Goal: Information Seeking & Learning: Check status

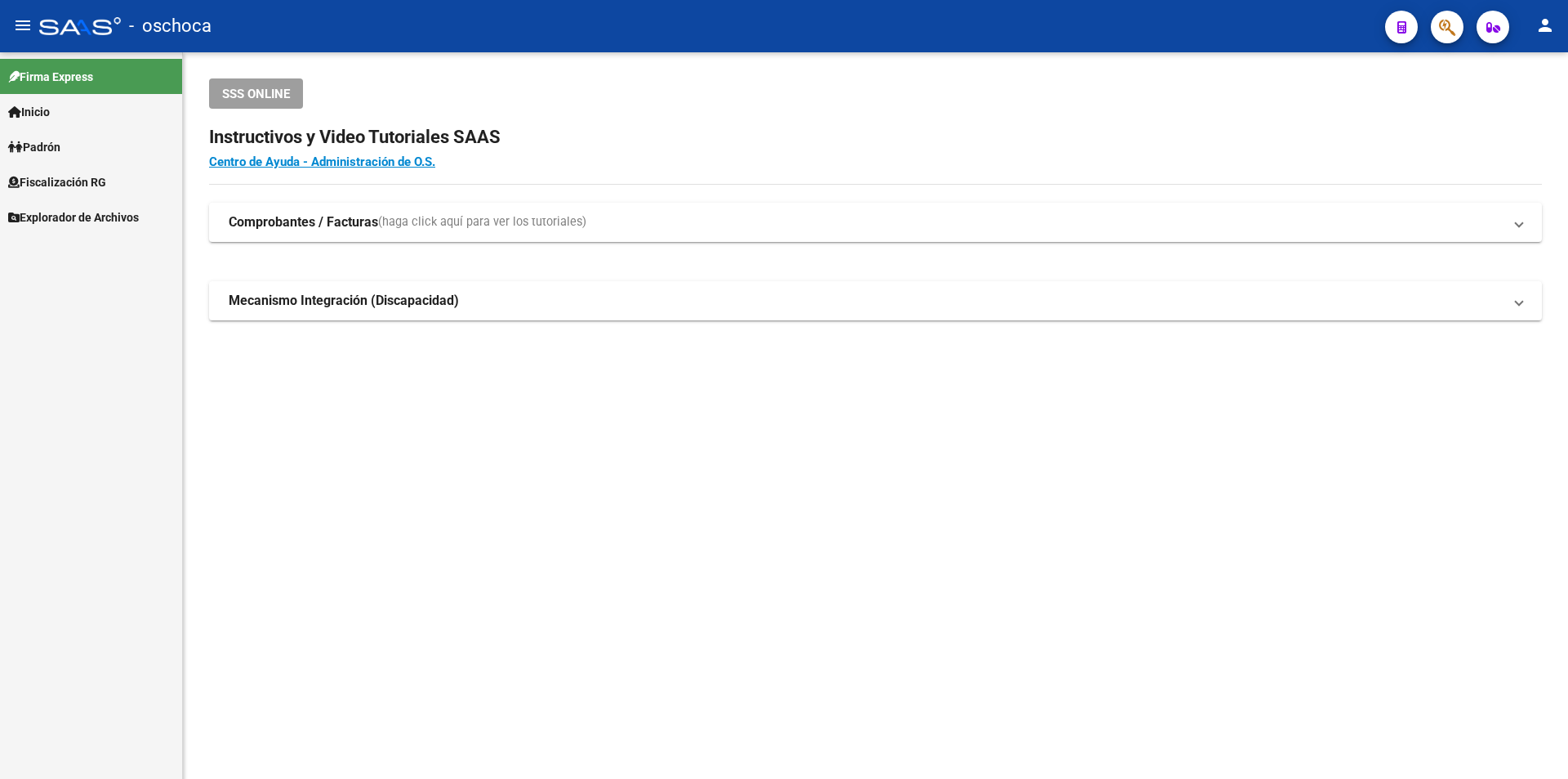
click at [106, 183] on span "Fiscalización RG" at bounding box center [57, 182] width 98 height 18
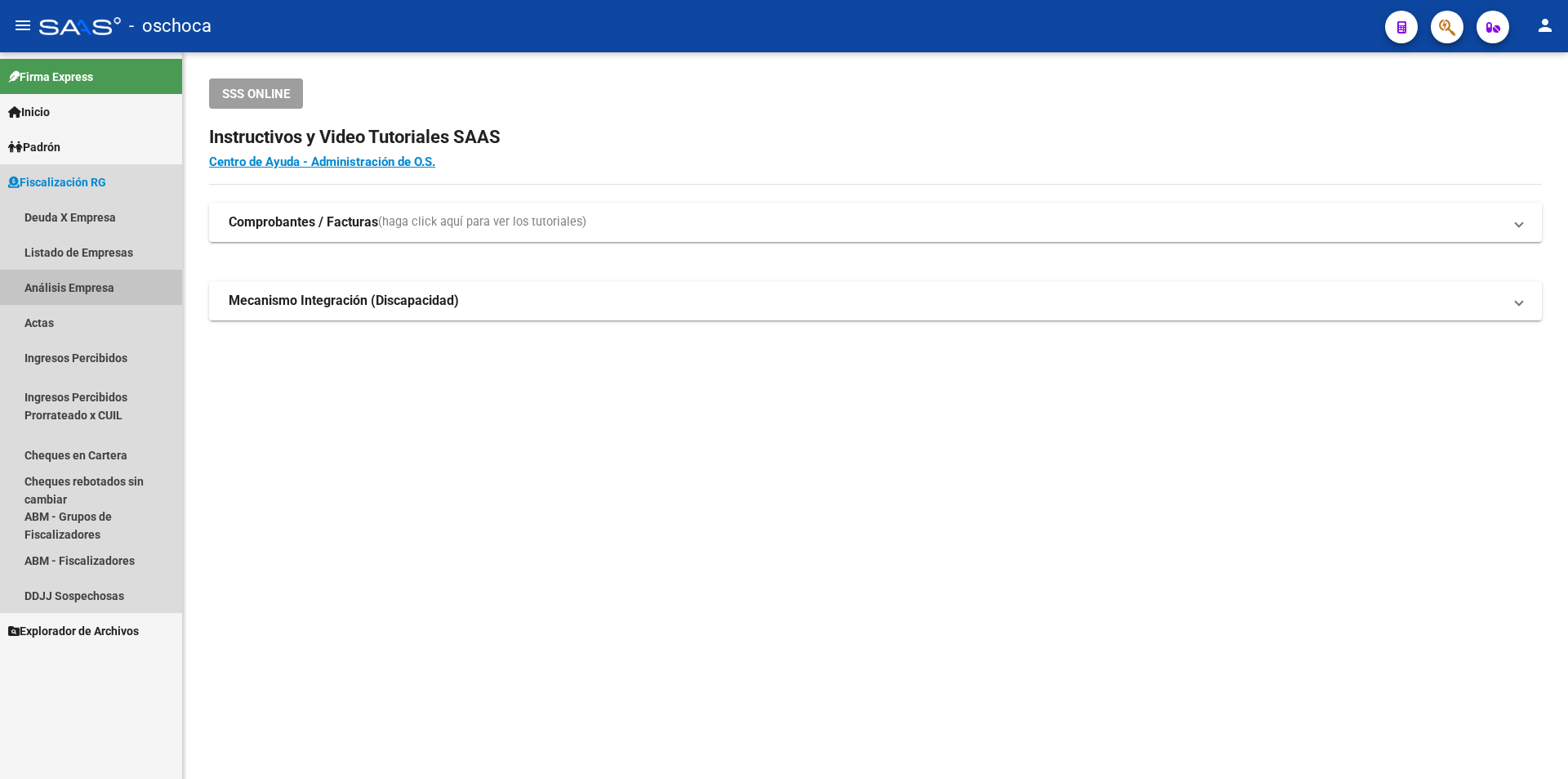
click at [104, 286] on link "Análisis Empresa" at bounding box center [91, 287] width 182 height 35
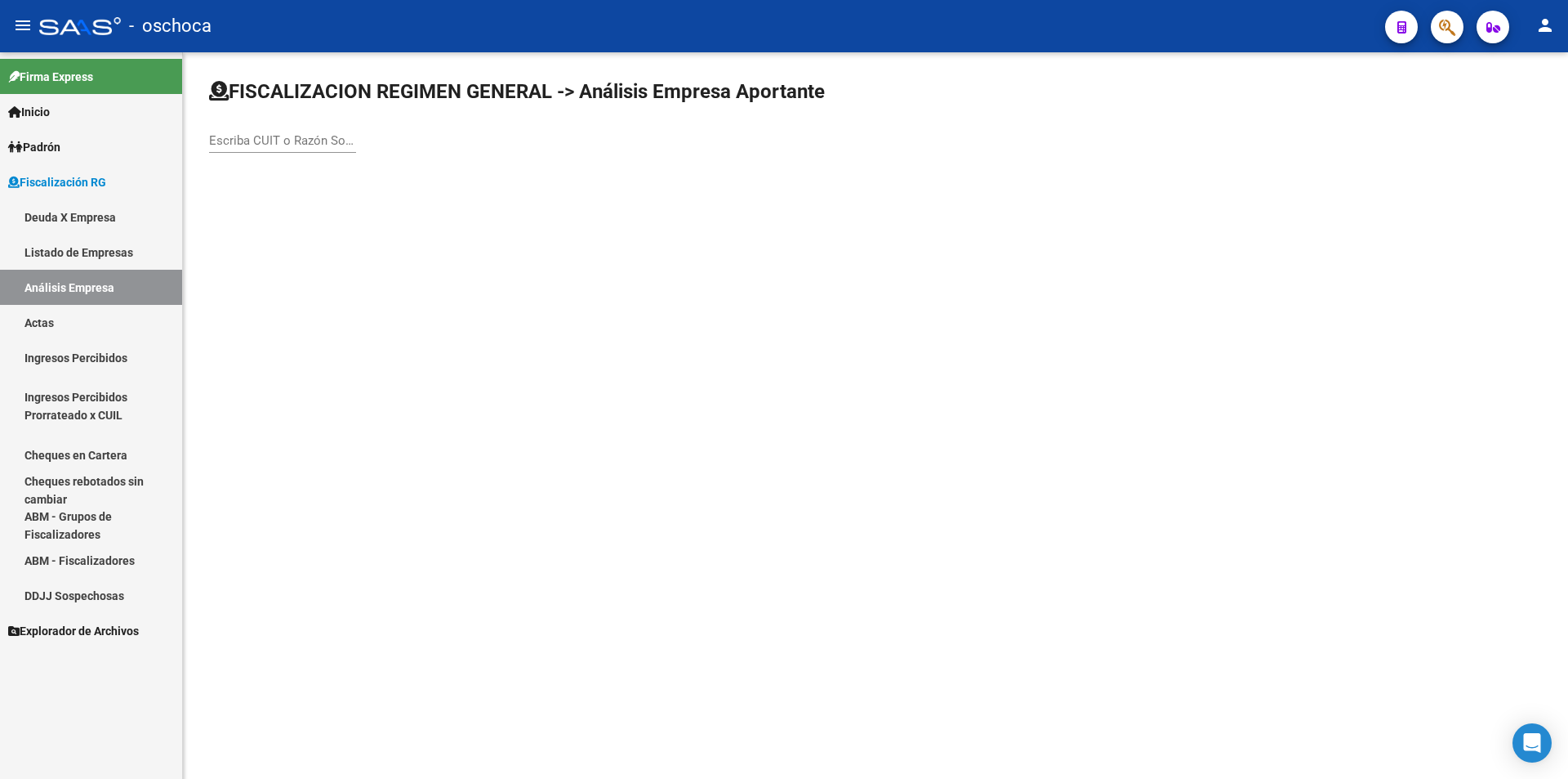
click at [249, 146] on input "Escriba CUIT o Razón Social para buscar" at bounding box center [282, 141] width 147 height 15
type input "30716070146"
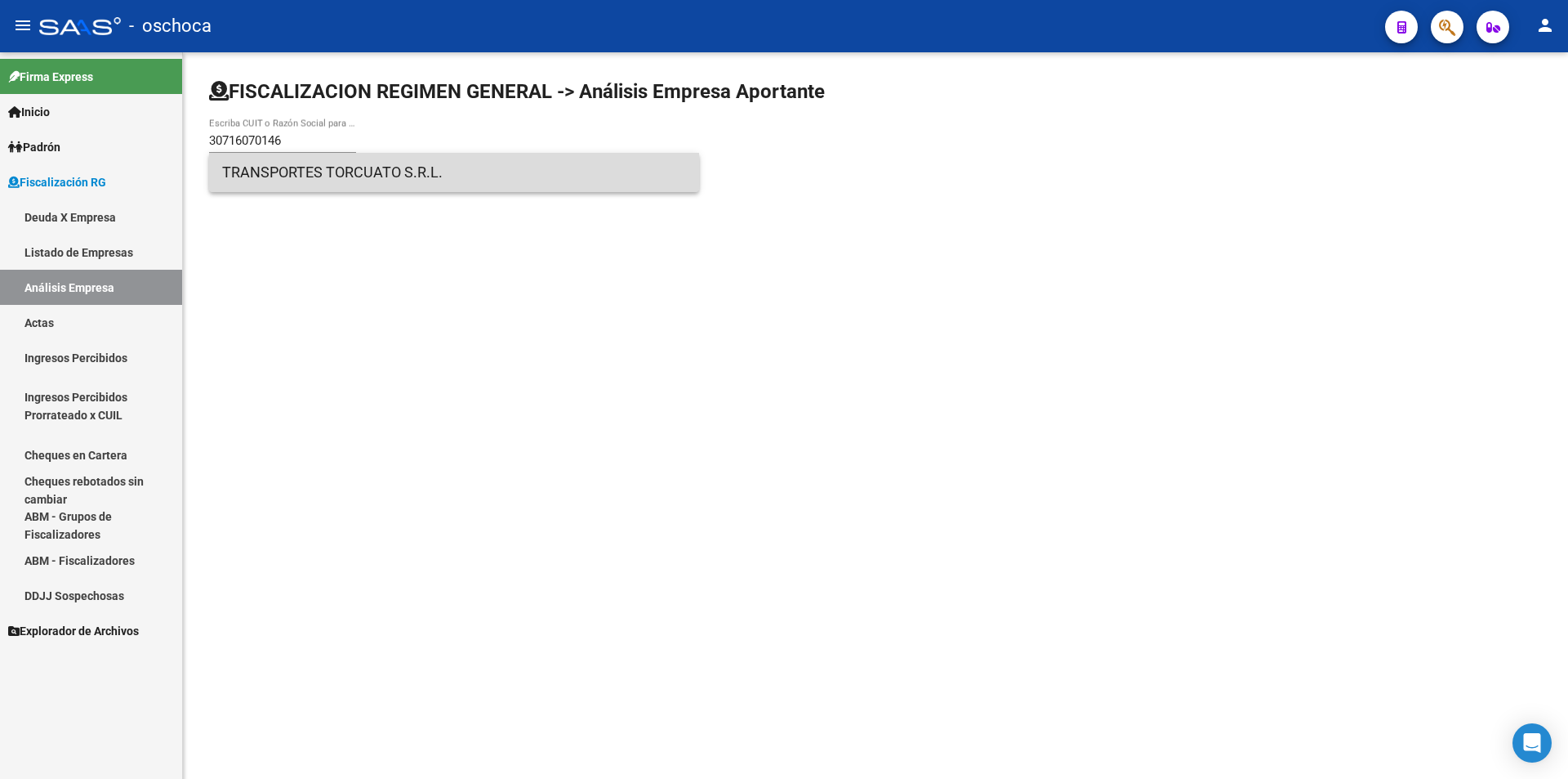
click at [381, 183] on span "TRANSPORTES TORCUATO S.R.L." at bounding box center [454, 172] width 464 height 39
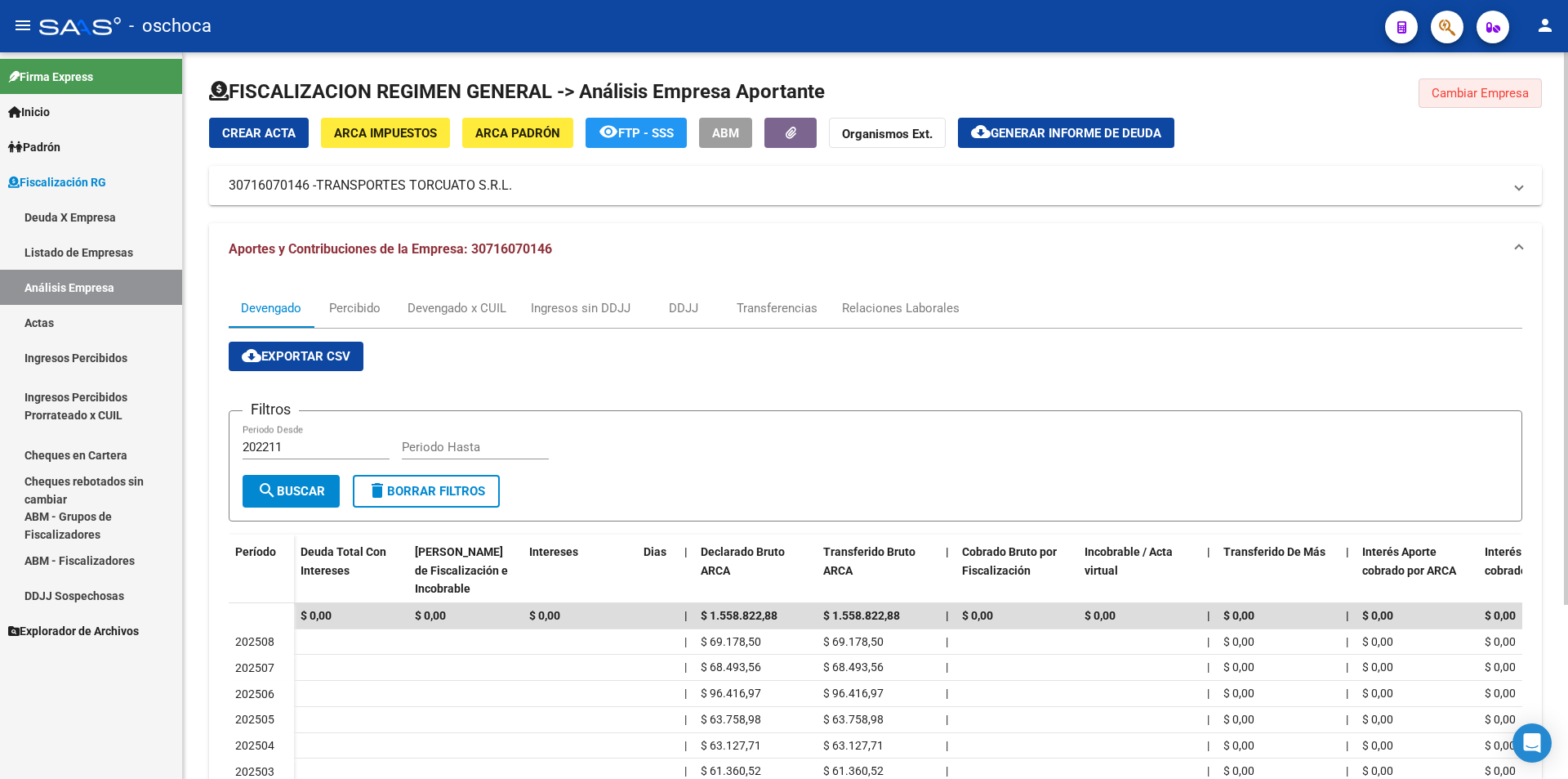
click at [1485, 99] on span "Cambiar Empresa" at bounding box center [1479, 93] width 97 height 15
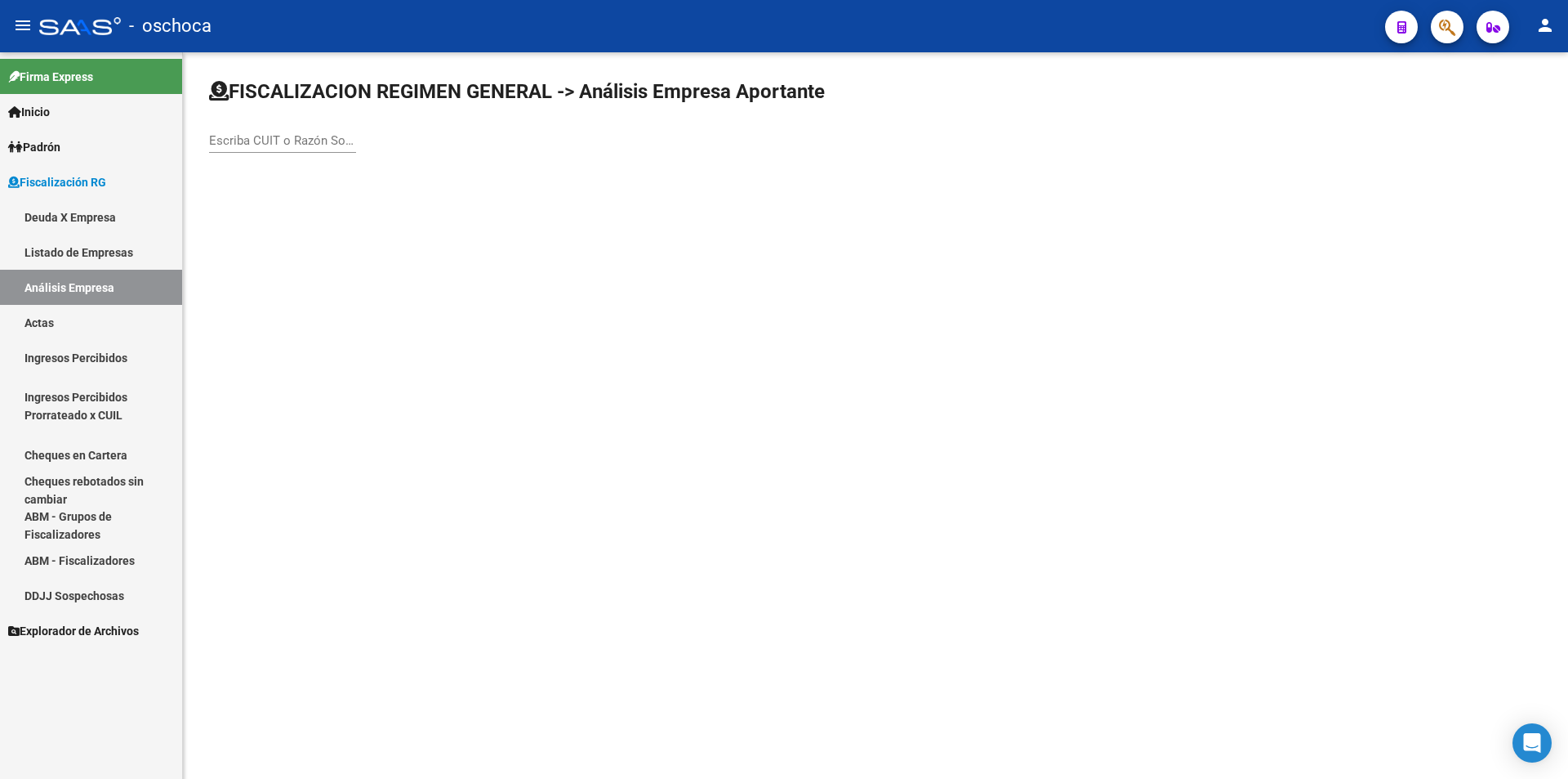
click at [278, 140] on input "Escriba CUIT o Razón Social para buscar" at bounding box center [282, 141] width 147 height 15
type input "30710388969"
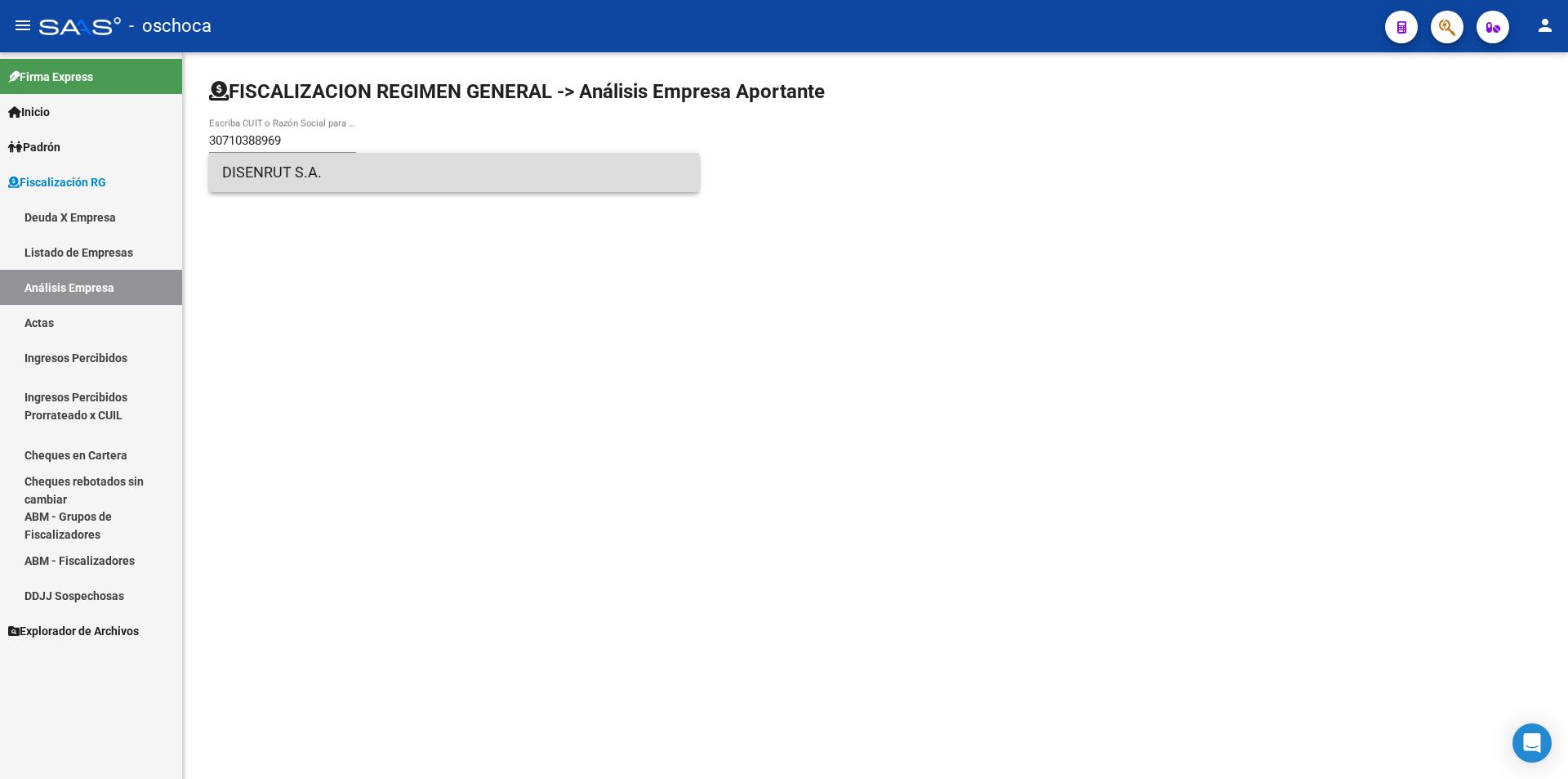
click at [290, 176] on span "DISENRUT S.A." at bounding box center [454, 172] width 464 height 39
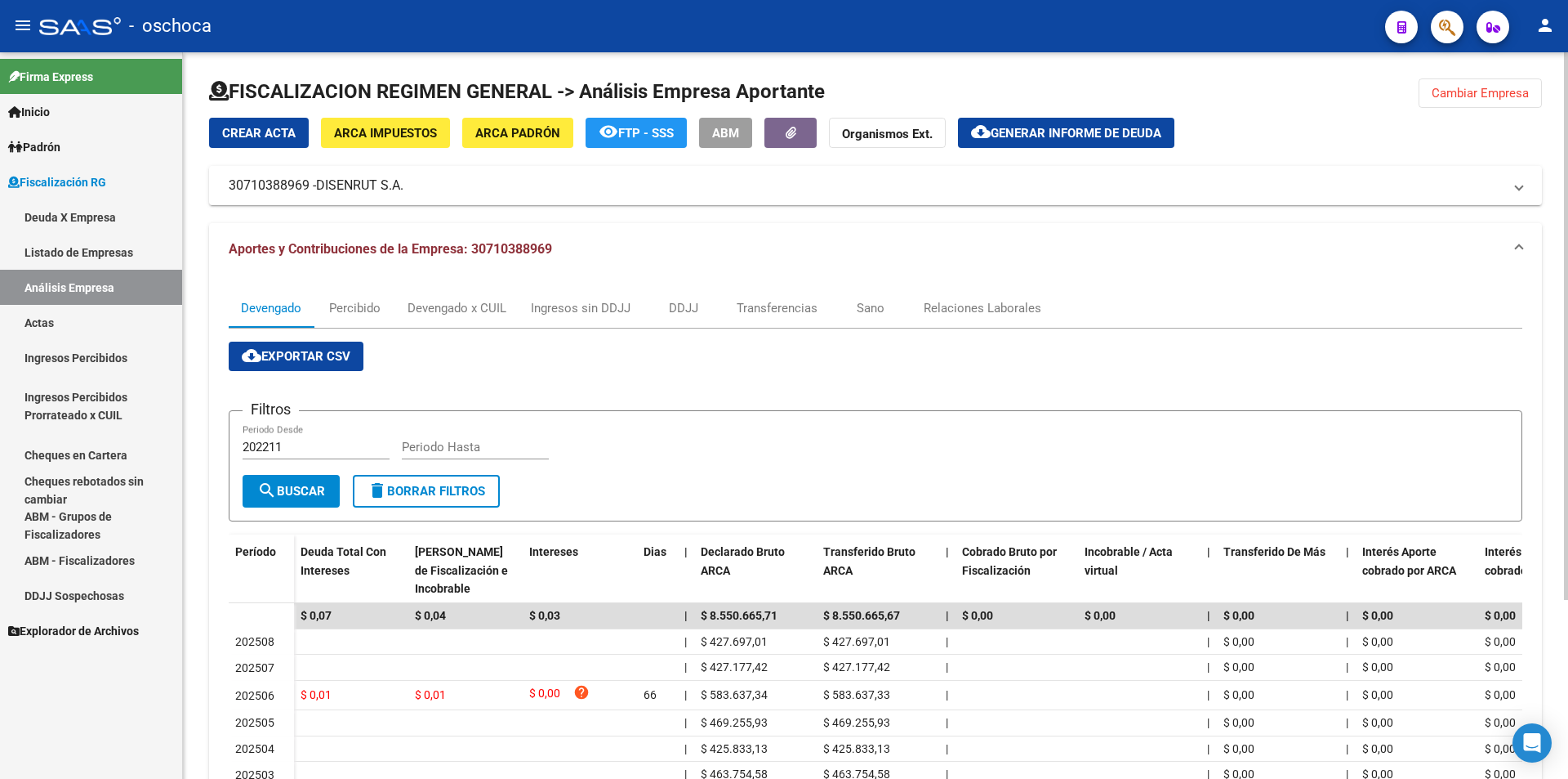
click at [1472, 102] on button "Cambiar Empresa" at bounding box center [1480, 93] width 123 height 29
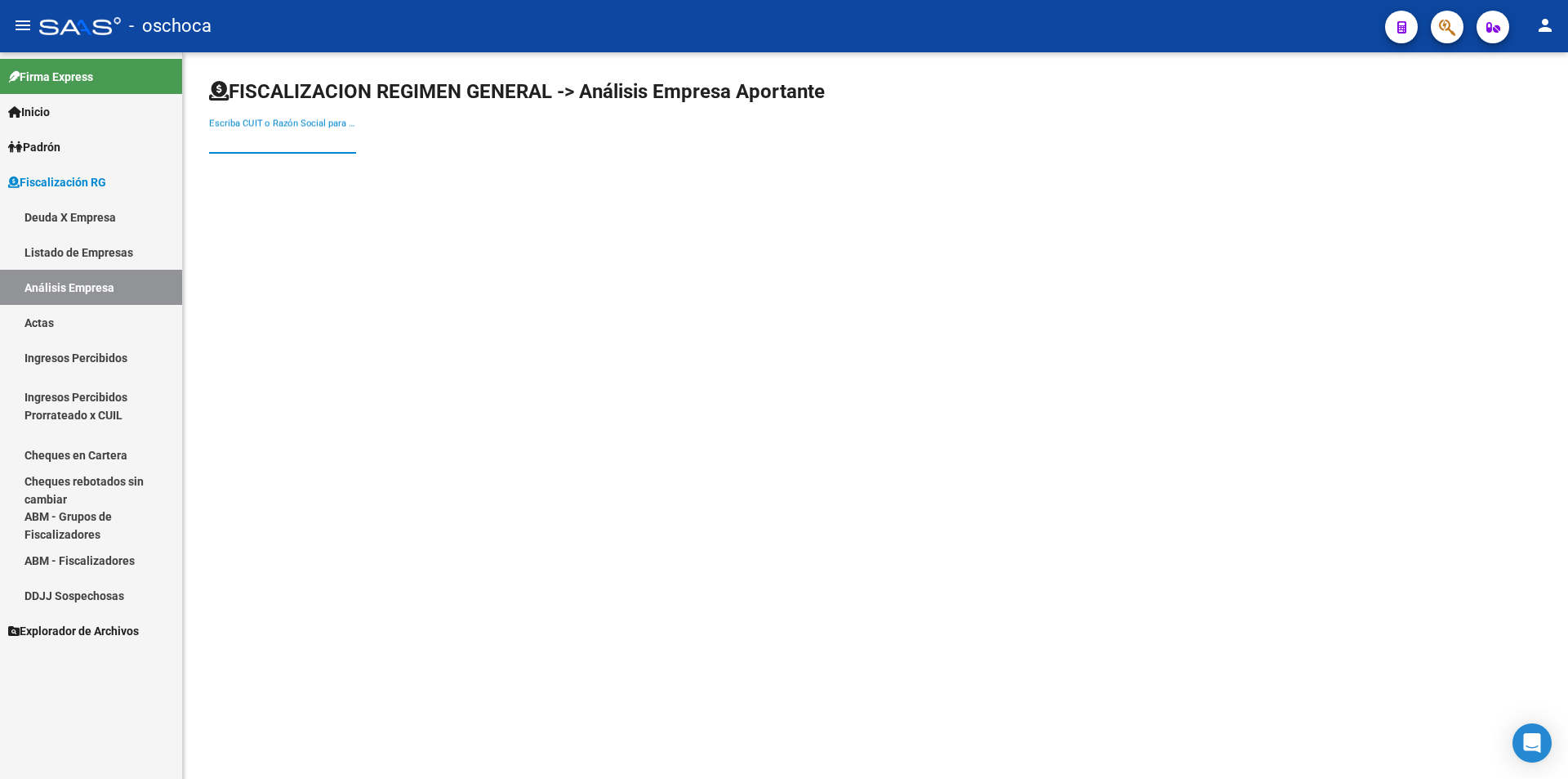
click at [265, 144] on input "Escriba CUIT o Razón Social para buscar" at bounding box center [282, 141] width 147 height 15
type input "20252986708"
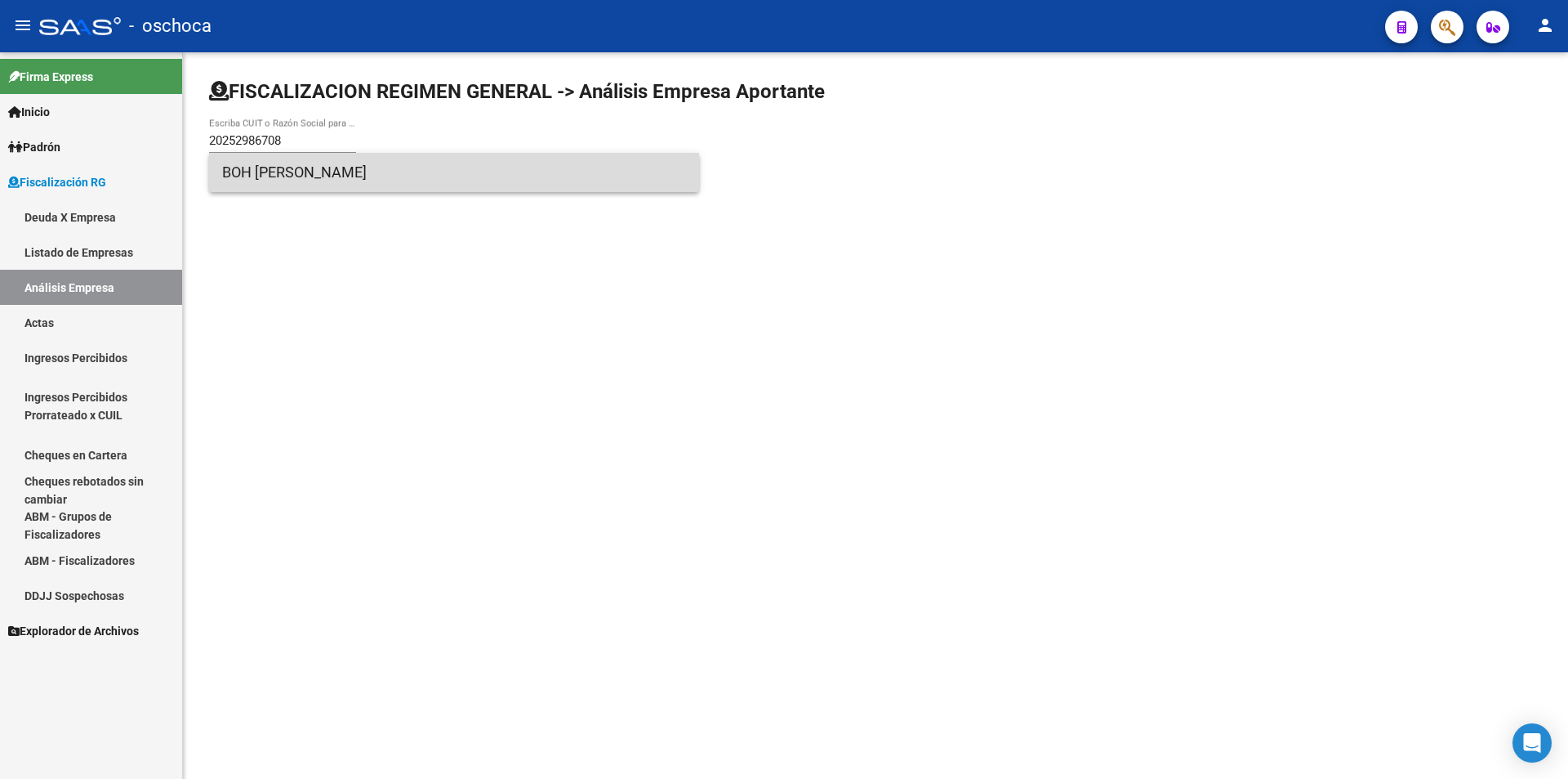
click at [303, 176] on span "BOH [PERSON_NAME]" at bounding box center [454, 172] width 464 height 39
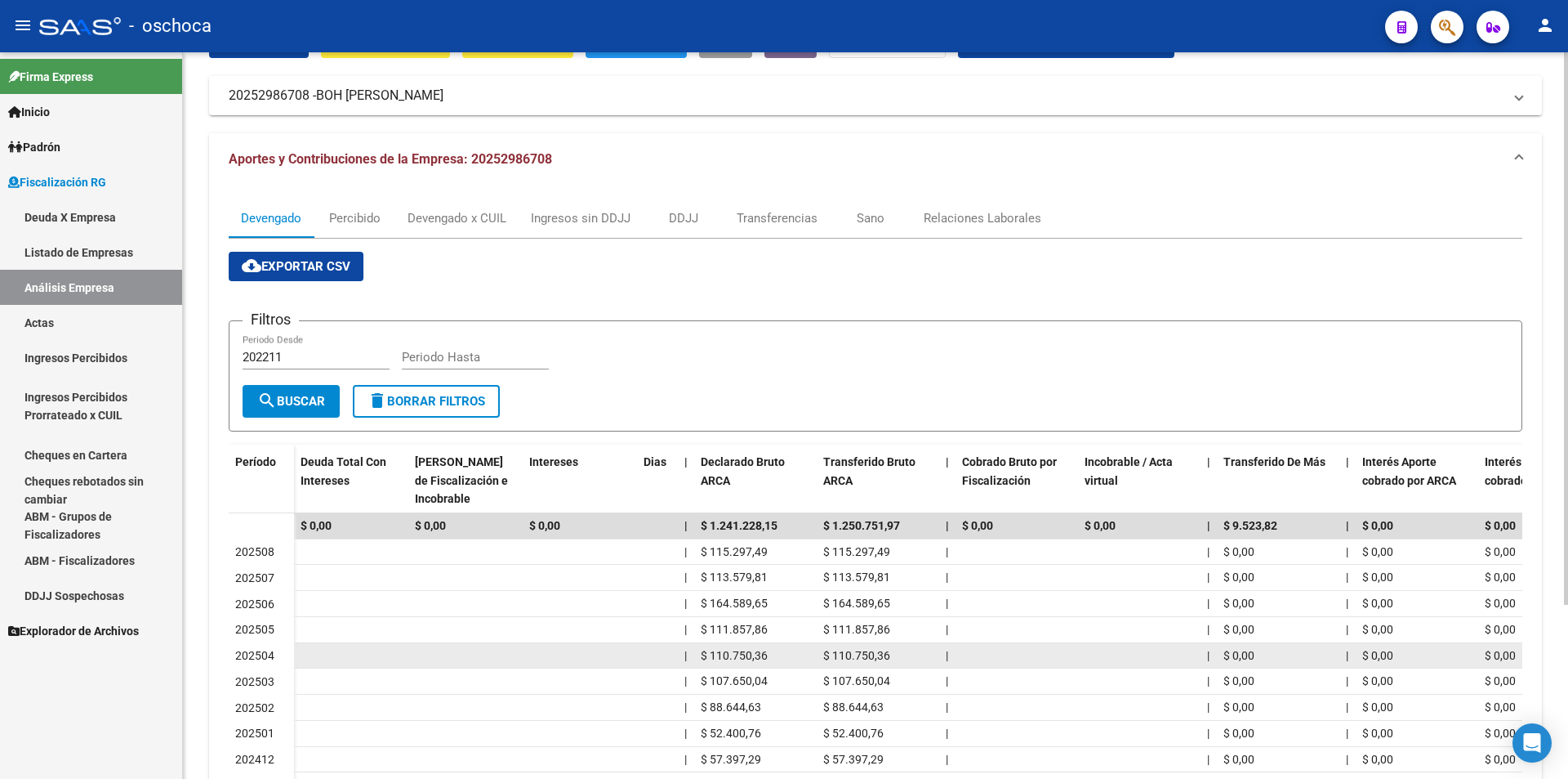
scroll to position [229, 0]
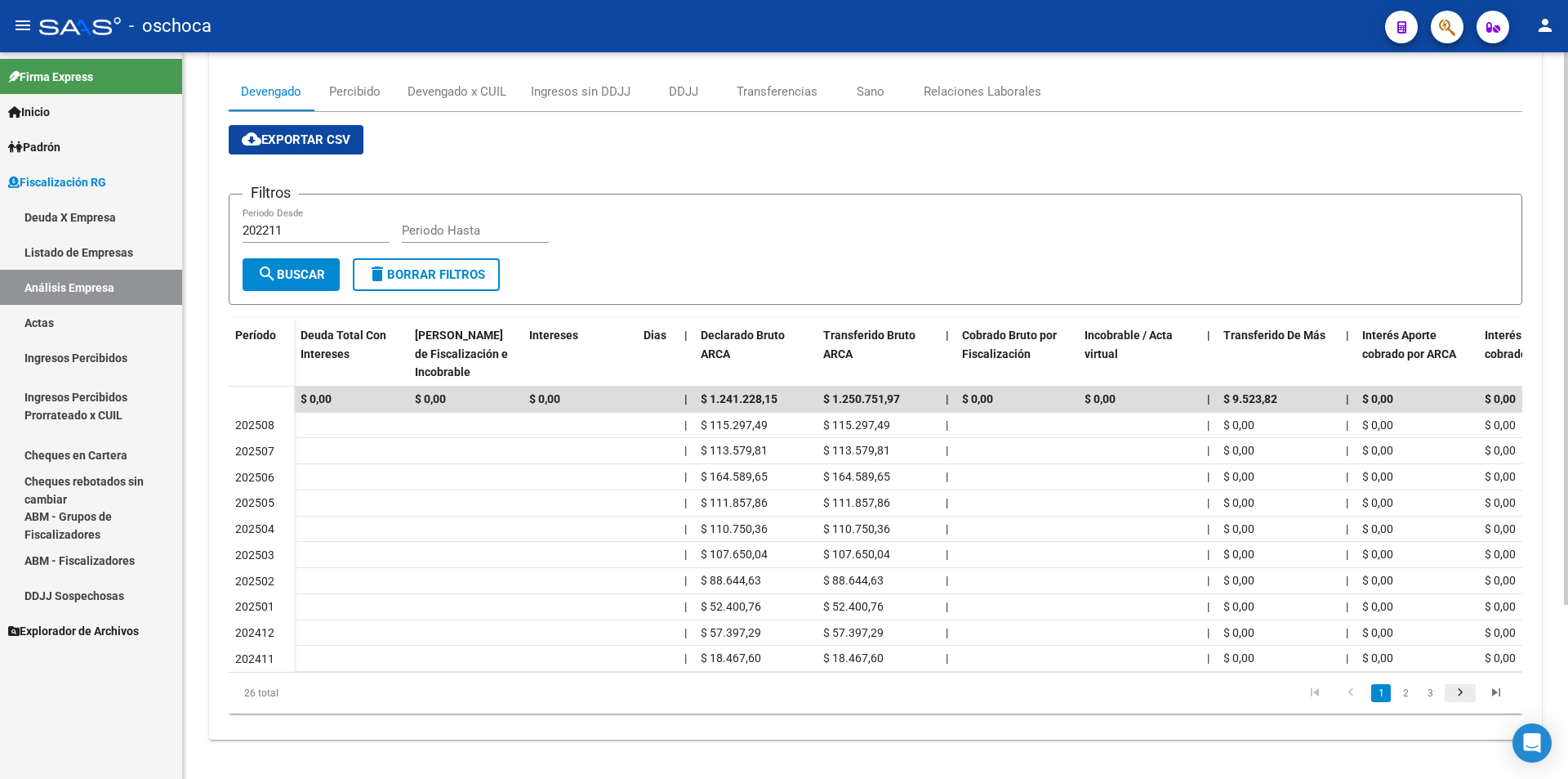
click at [1458, 695] on icon "go to next page" at bounding box center [1459, 695] width 21 height 20
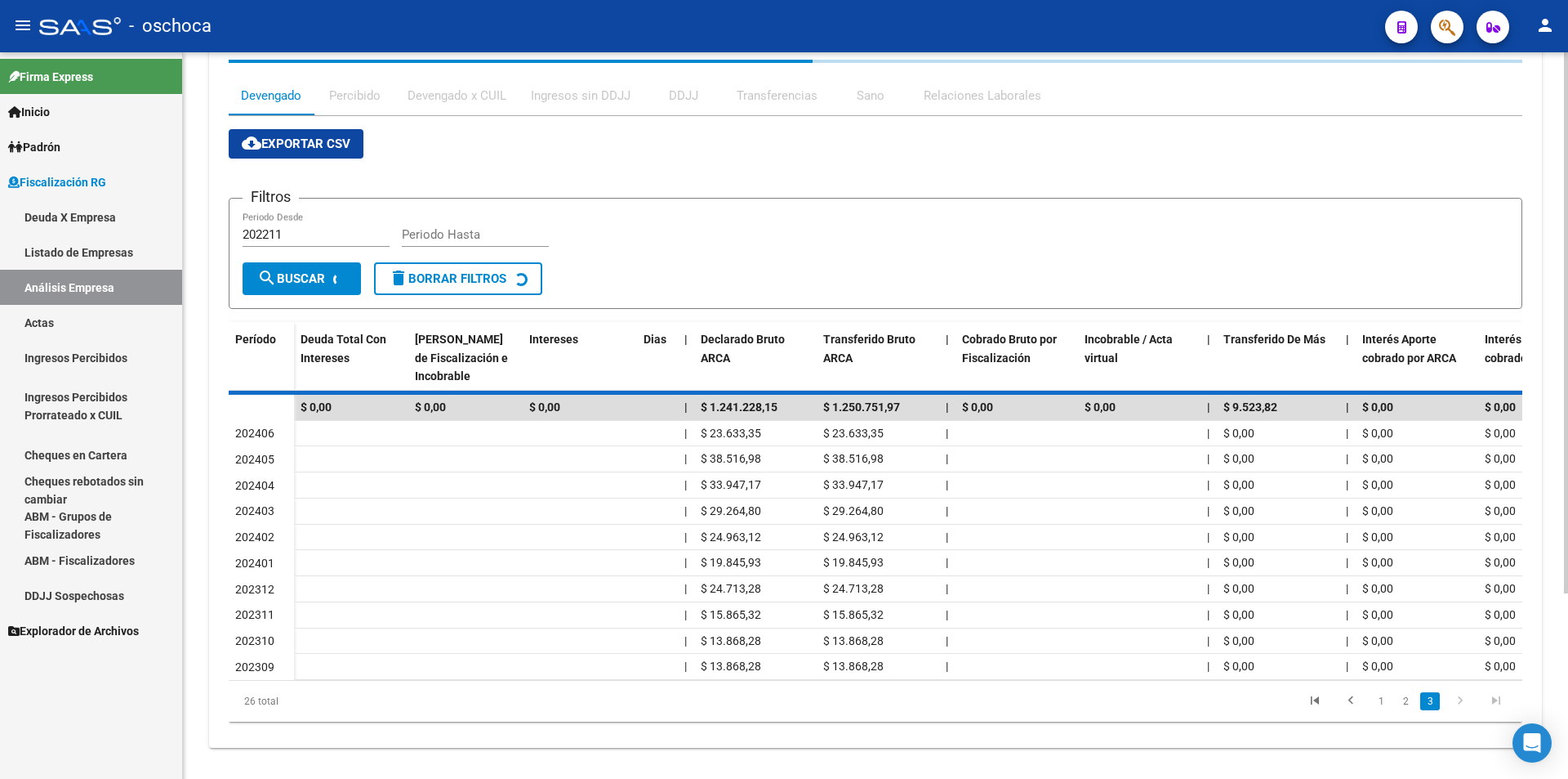
scroll to position [125, 0]
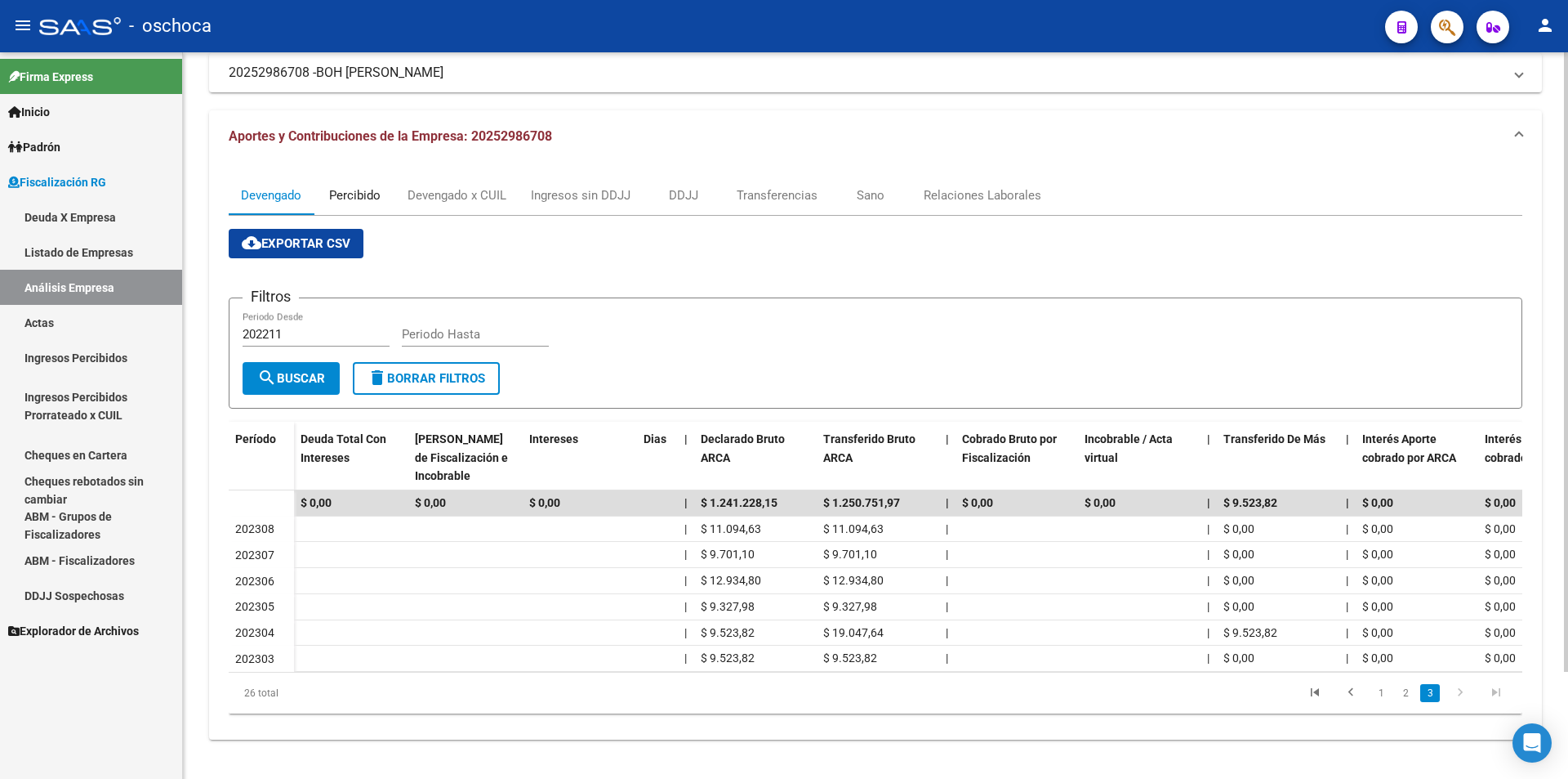
click at [365, 186] on div "Percibido" at bounding box center [355, 195] width 52 height 18
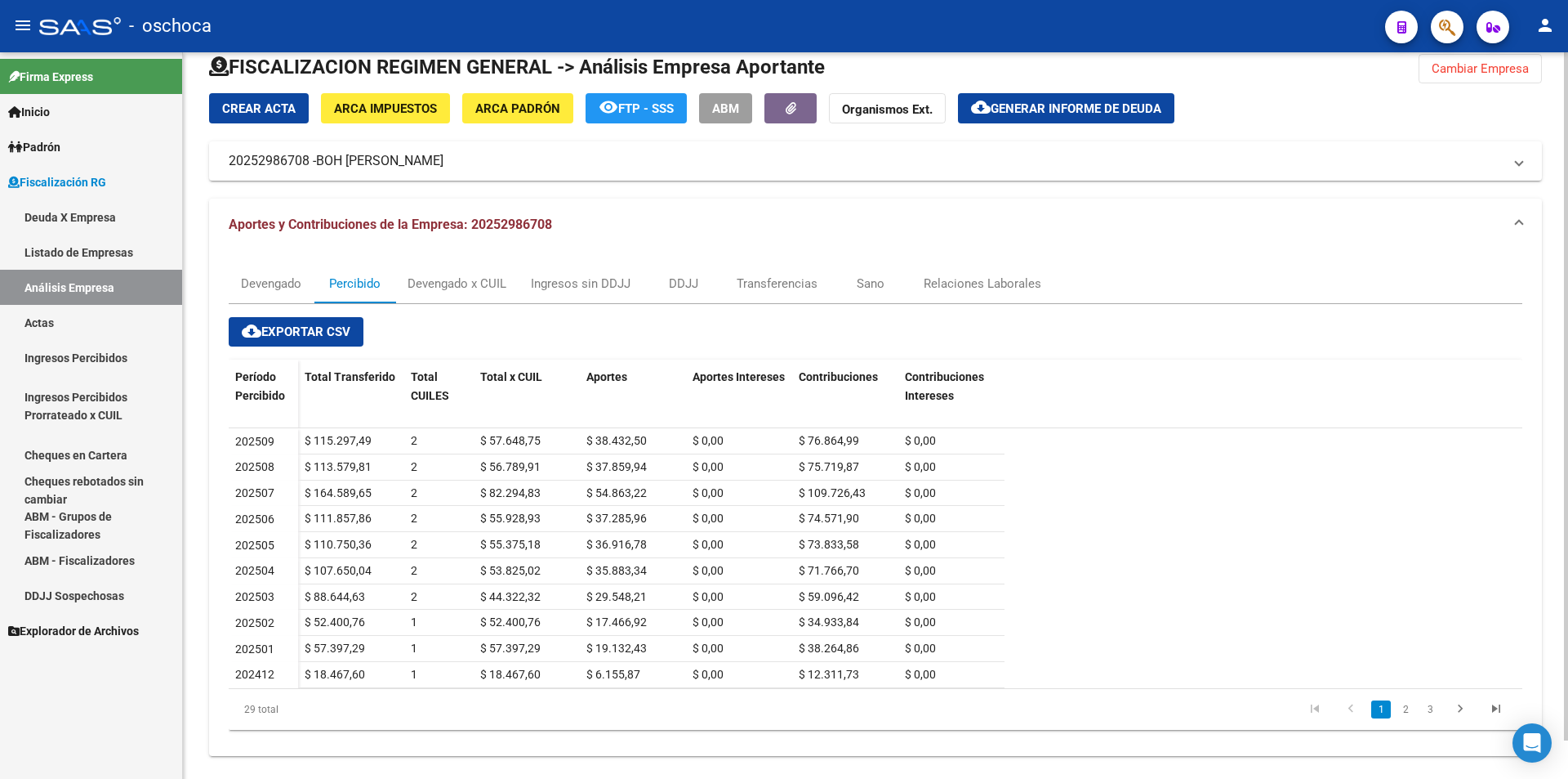
scroll to position [41, 0]
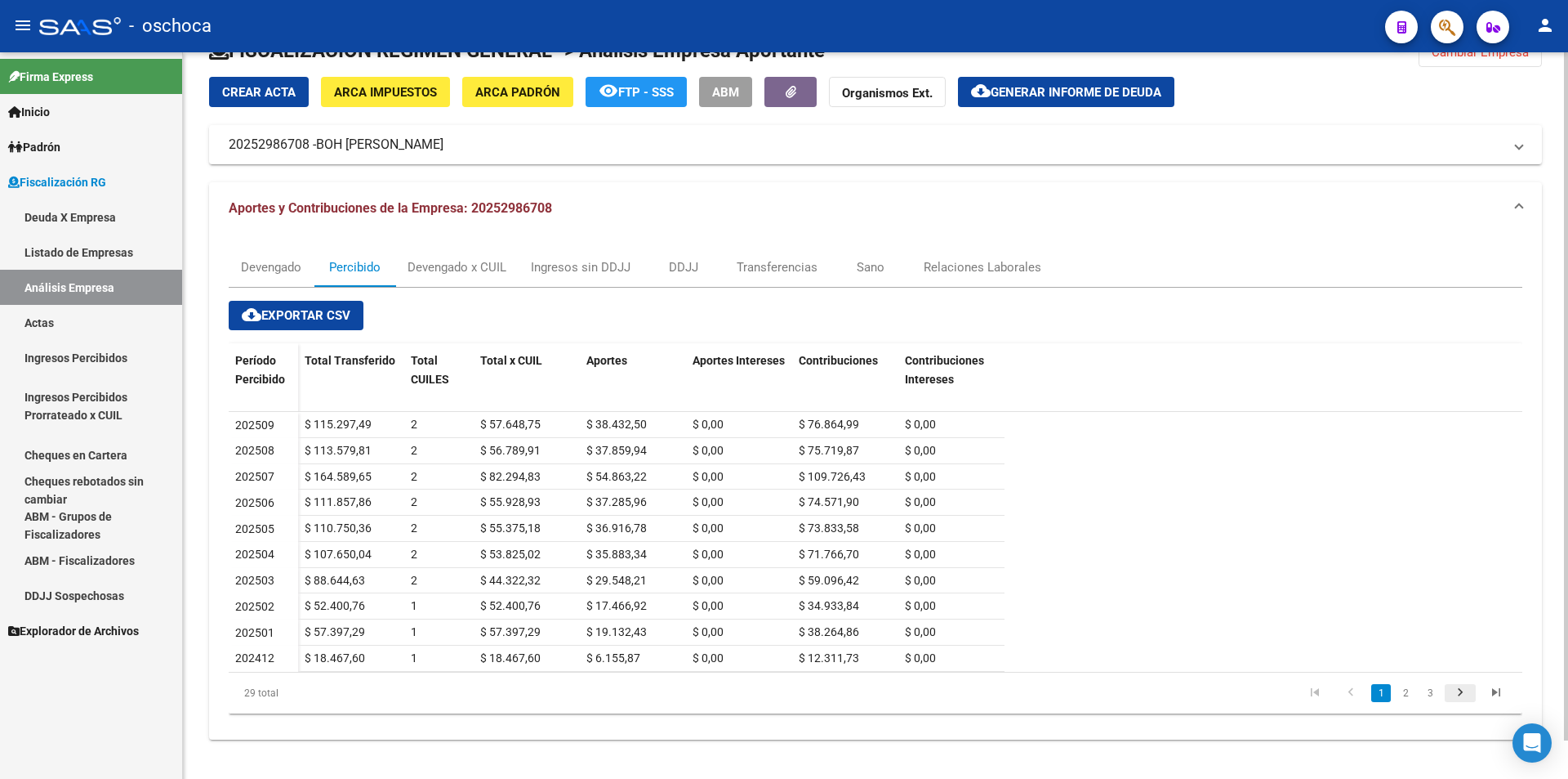
click at [1455, 699] on icon "go to next page" at bounding box center [1459, 695] width 21 height 20
click at [1461, 697] on icon "go to next page" at bounding box center [1459, 695] width 21 height 20
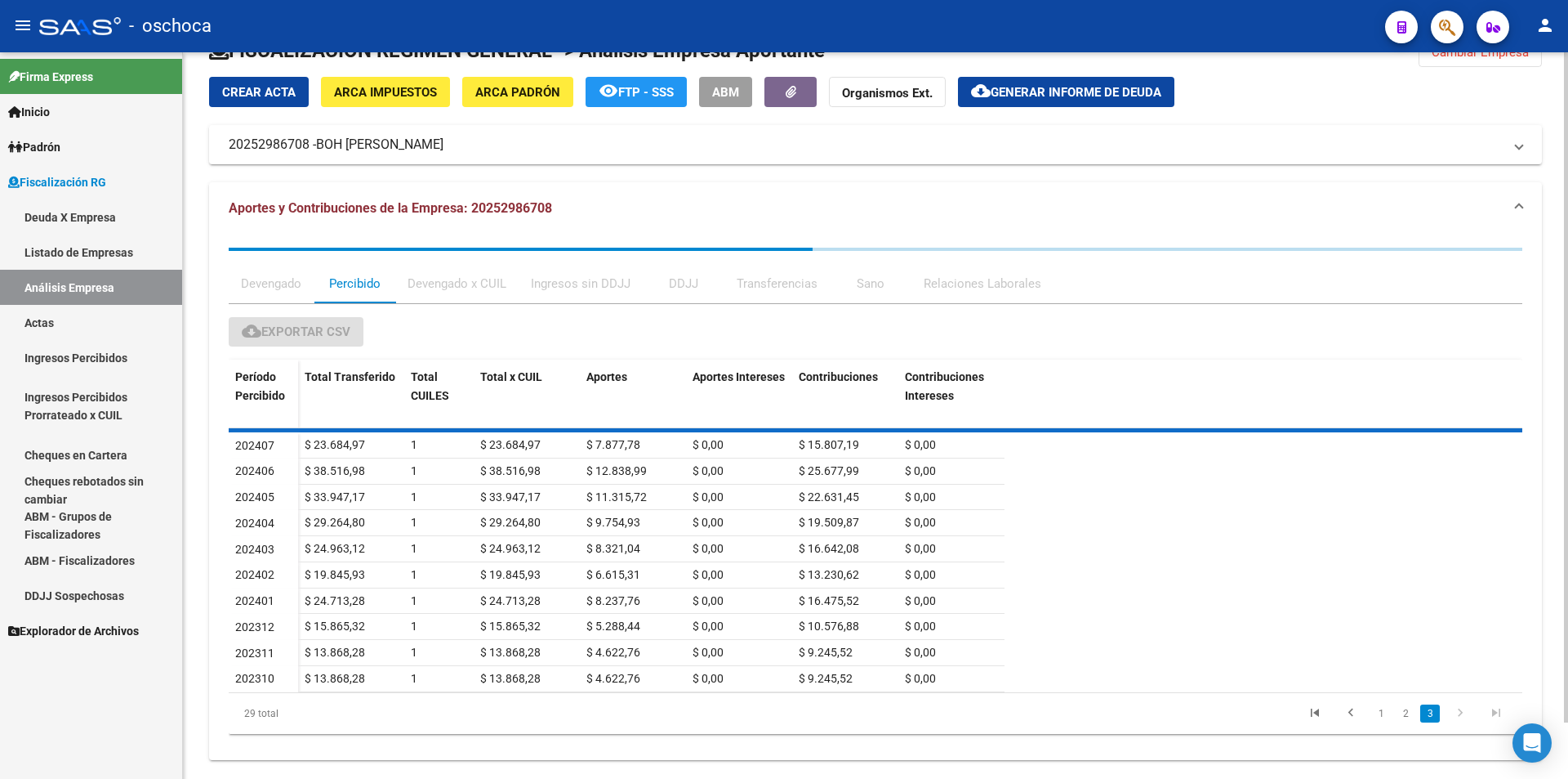
scroll to position [15, 0]
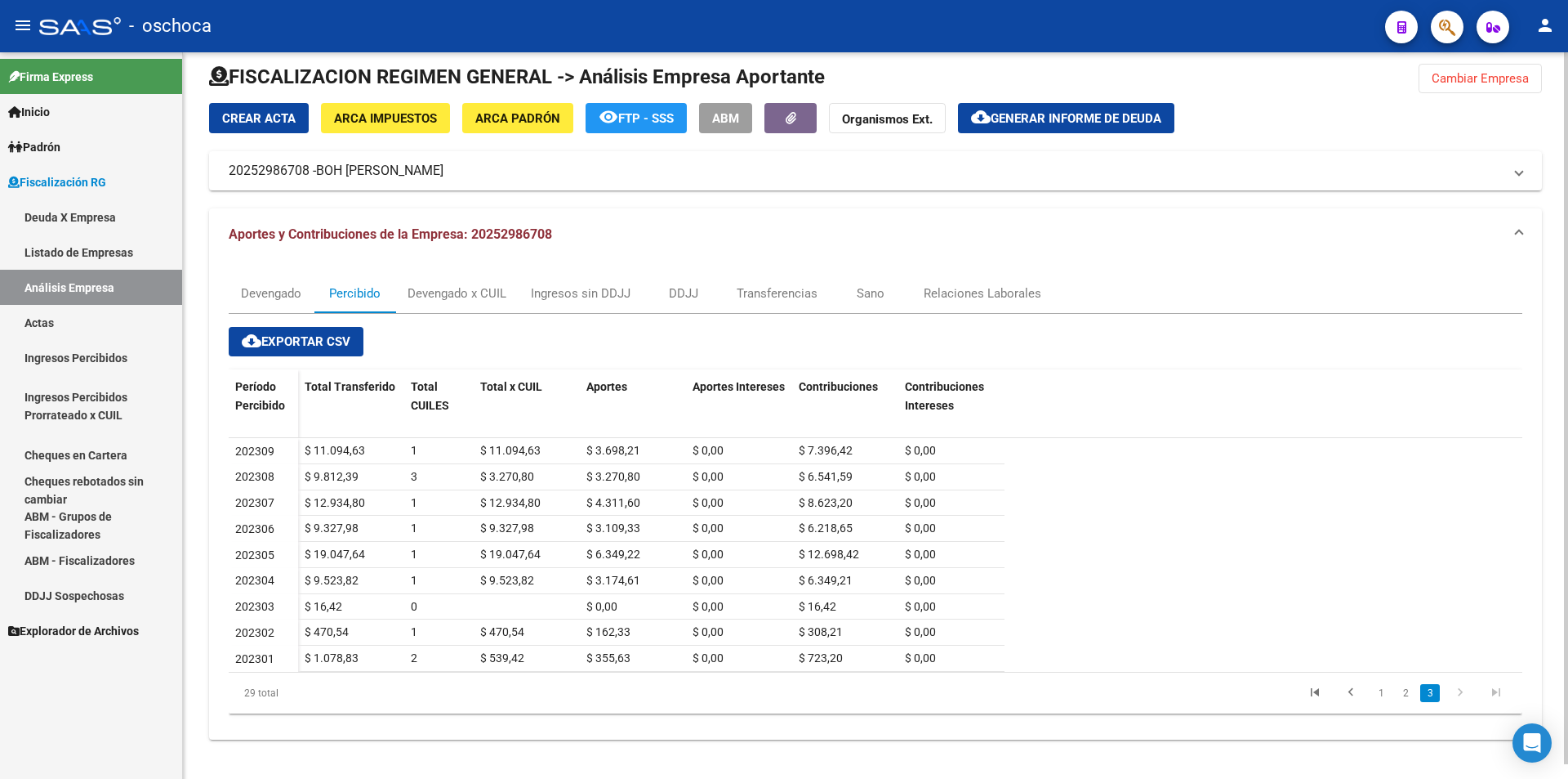
click at [1465, 695] on icon "go to next page" at bounding box center [1459, 695] width 21 height 20
click at [1427, 75] on button "Cambiar Empresa" at bounding box center [1480, 78] width 123 height 29
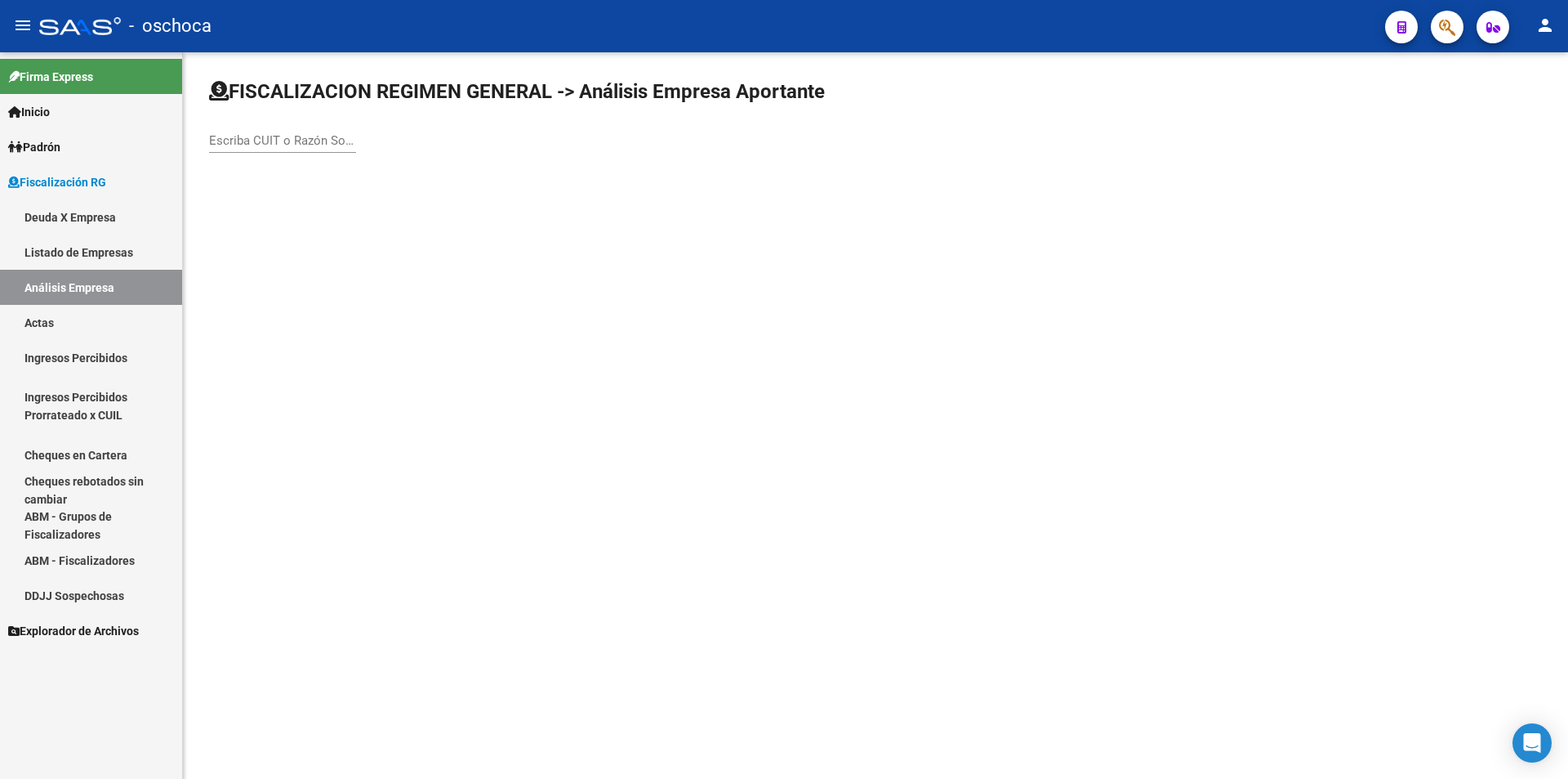
scroll to position [0, 0]
click at [299, 138] on input "Escriba CUIT o Razón Social para buscar" at bounding box center [282, 141] width 147 height 15
type input "33709062609"
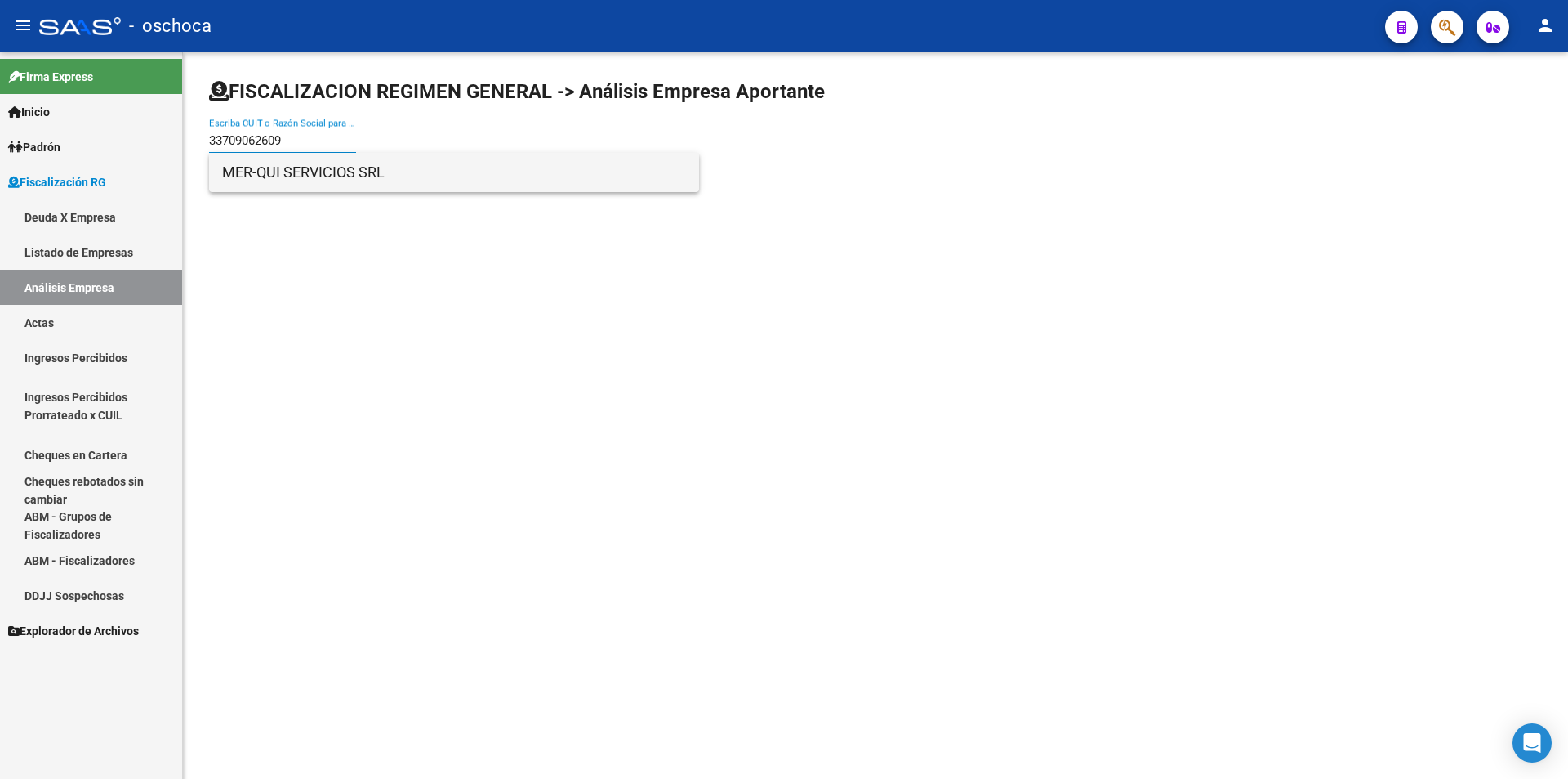
click at [323, 172] on span "MER-QUI SERVICIOS SRL" at bounding box center [454, 172] width 464 height 39
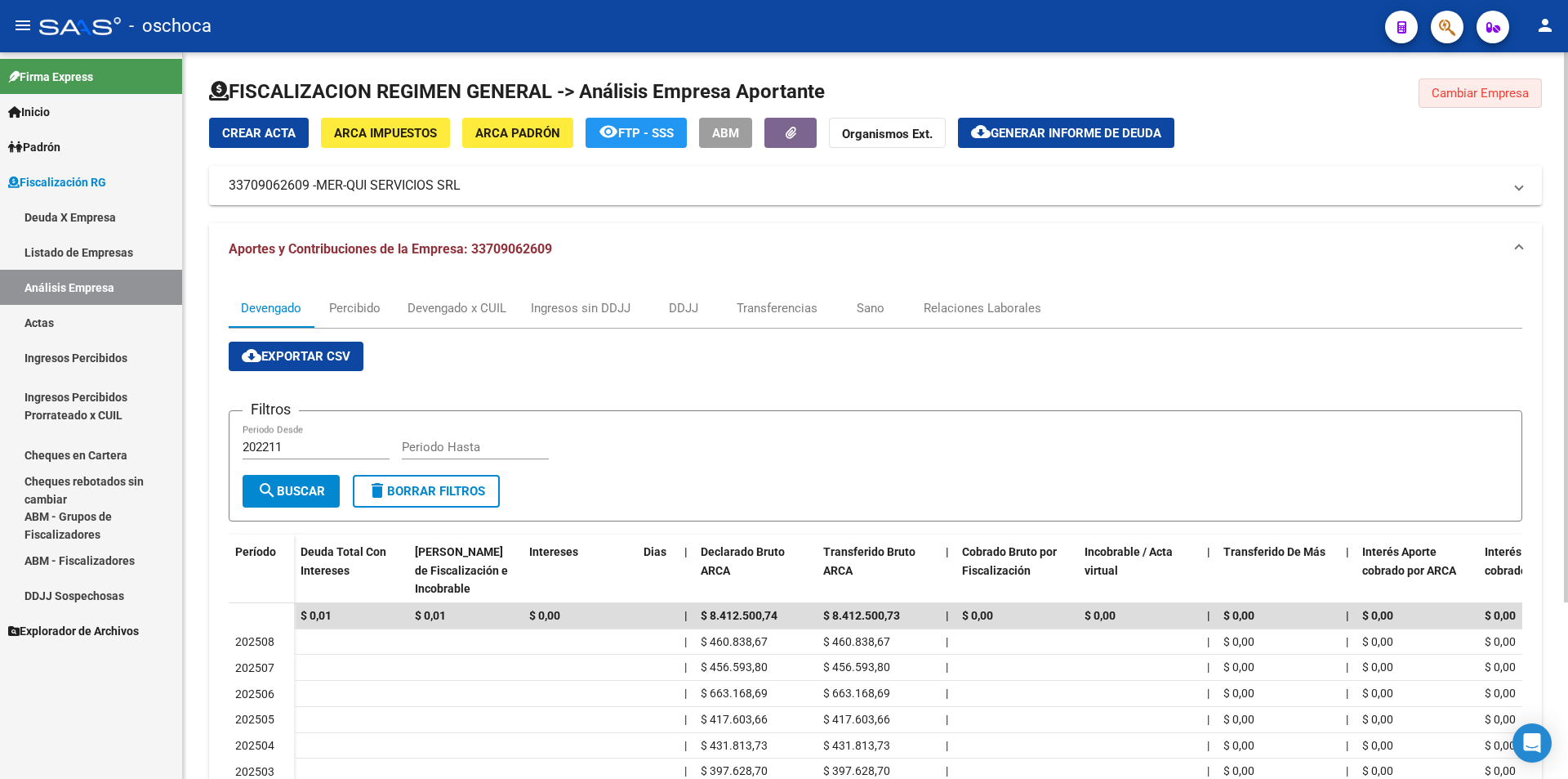
click at [1449, 91] on span "Cambiar Empresa" at bounding box center [1479, 93] width 97 height 15
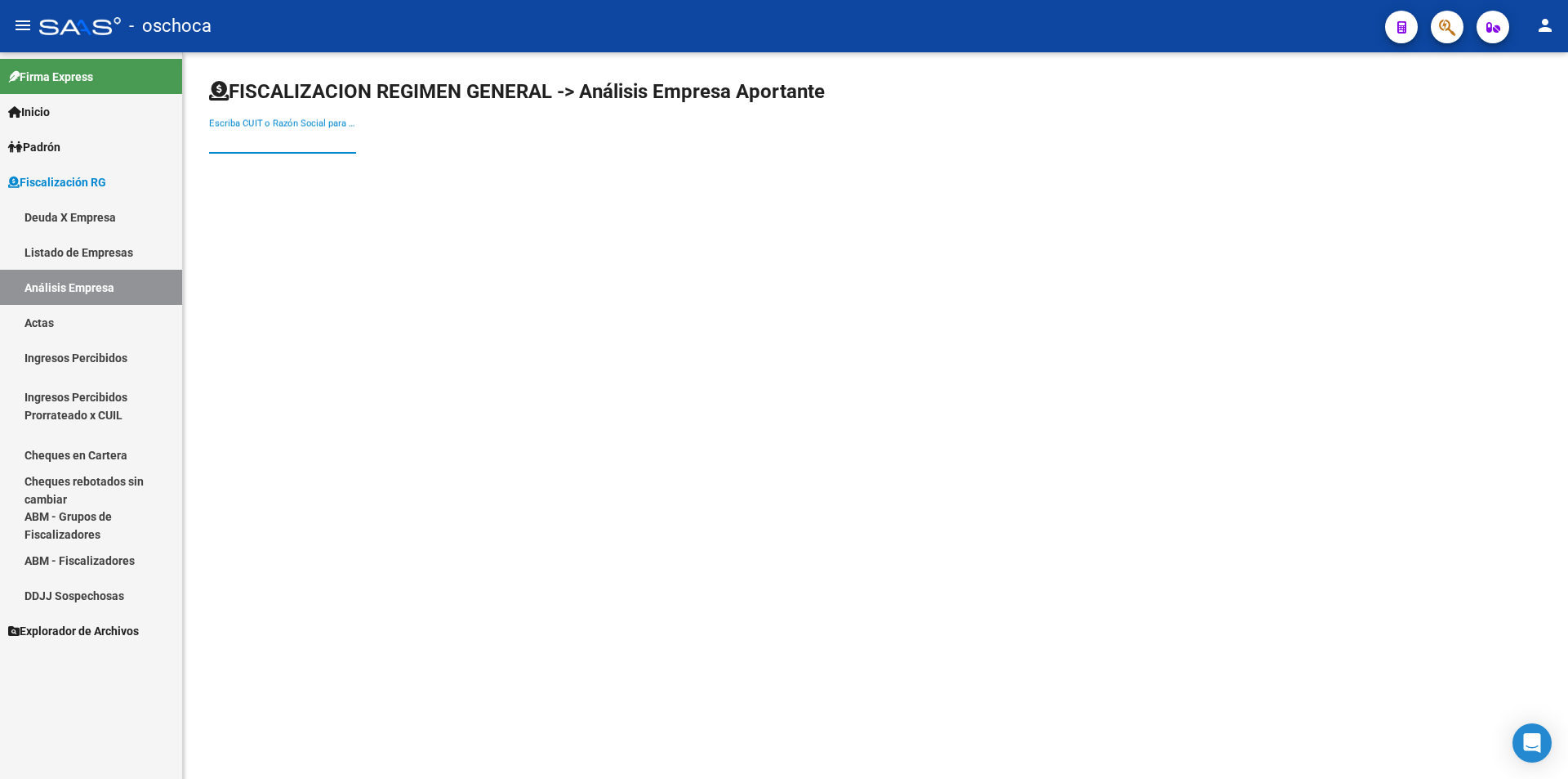
click at [252, 143] on input "Escriba CUIT o Razón Social para buscar" at bounding box center [282, 141] width 147 height 15
type input "30712089640"
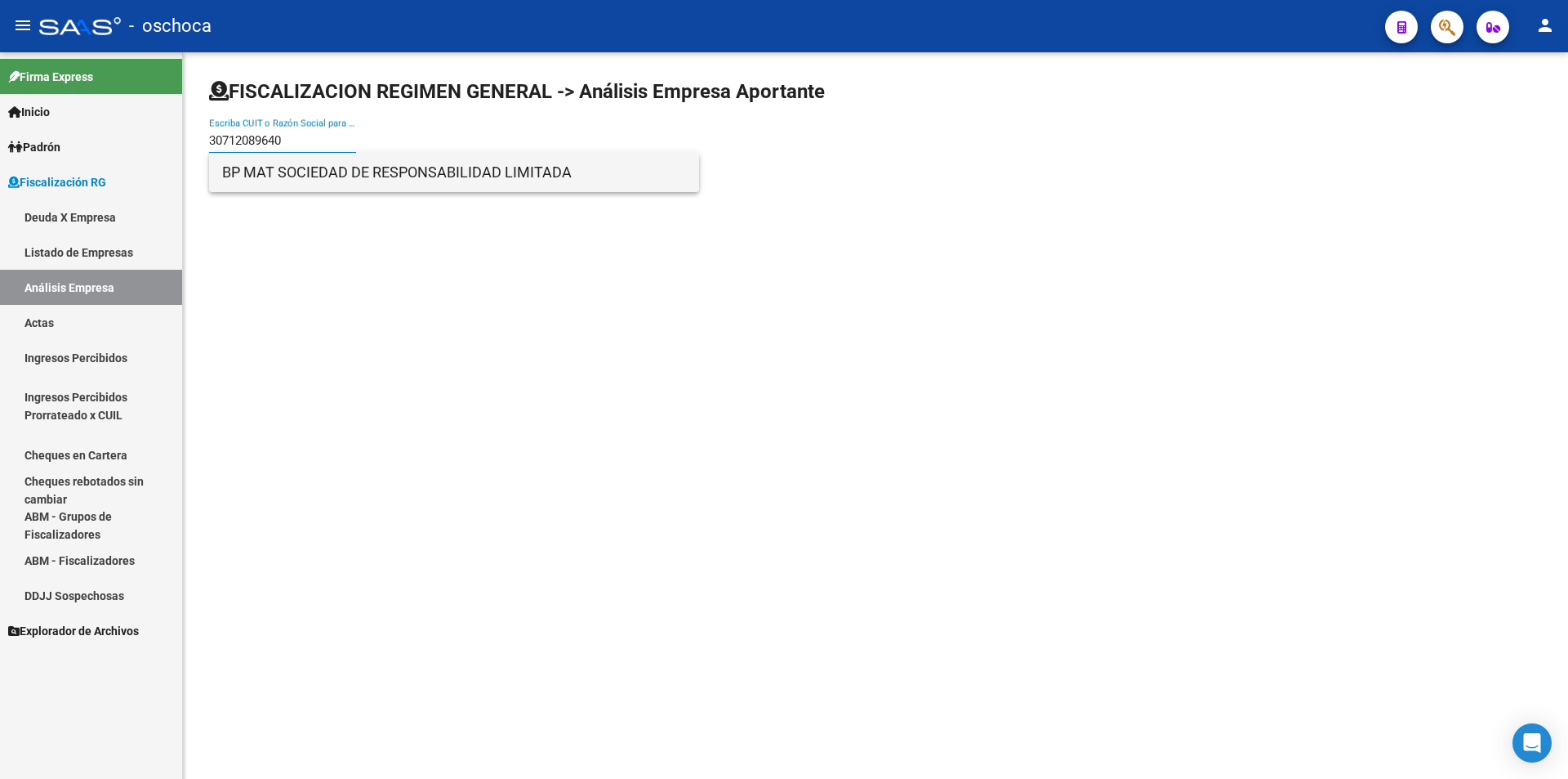
click at [271, 173] on span "BP MAT SOCIEDAD DE RESPONSABILIDAD LIMITADA" at bounding box center [454, 172] width 464 height 39
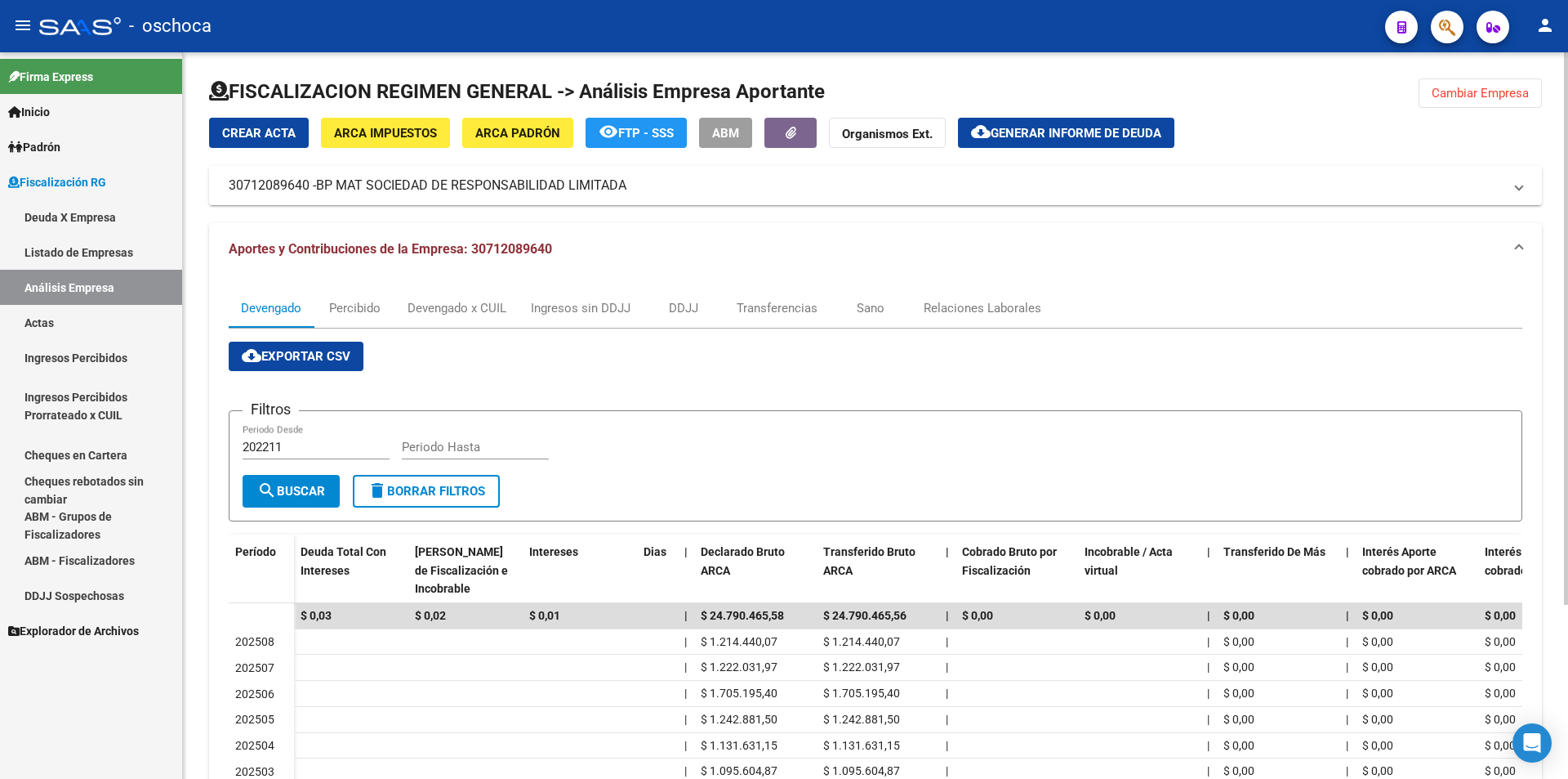
click at [1465, 103] on button "Cambiar Empresa" at bounding box center [1480, 93] width 123 height 29
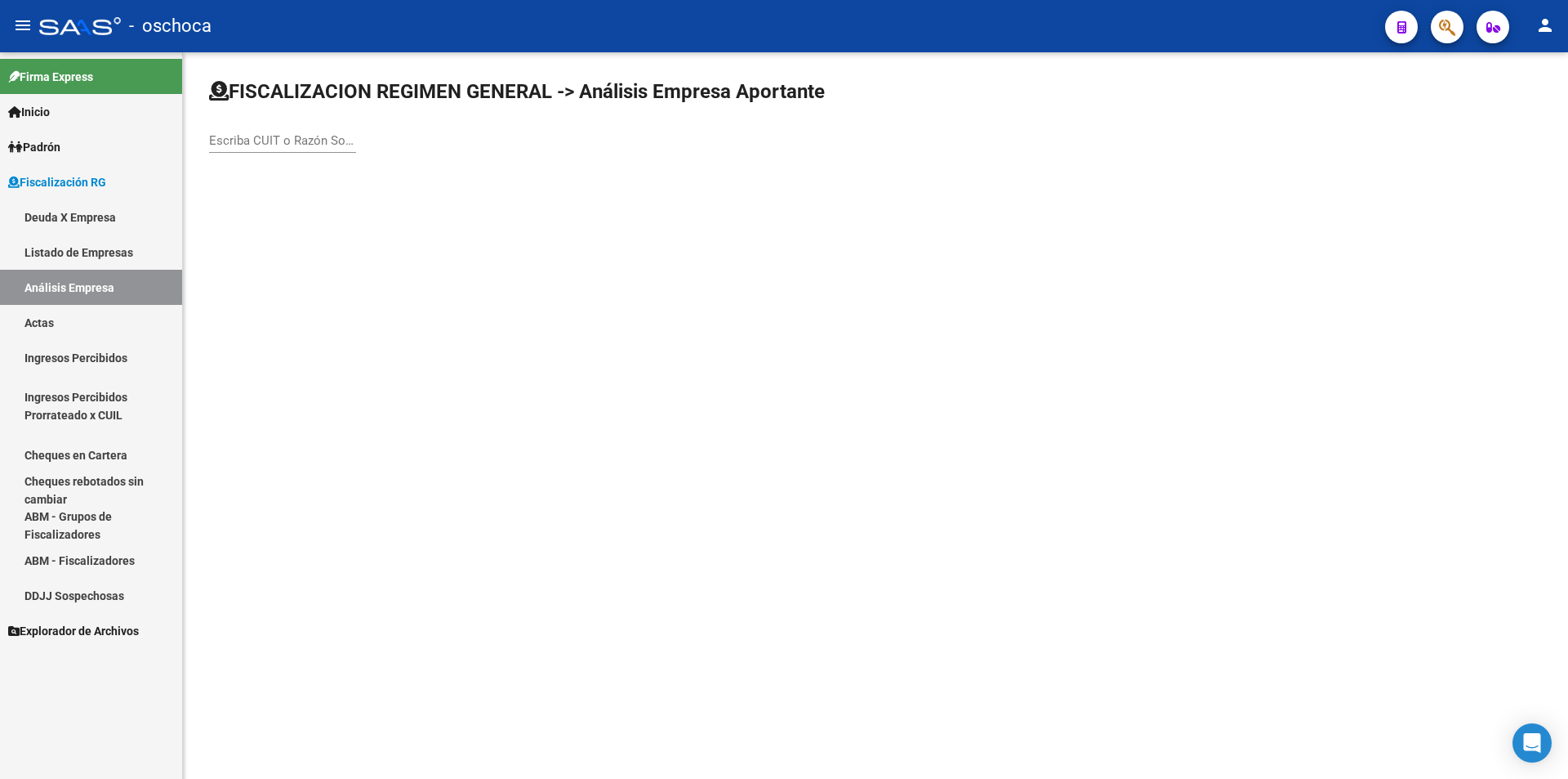
click at [274, 139] on input "Escriba CUIT o Razón Social para buscar" at bounding box center [282, 141] width 147 height 15
type input "30707985093"
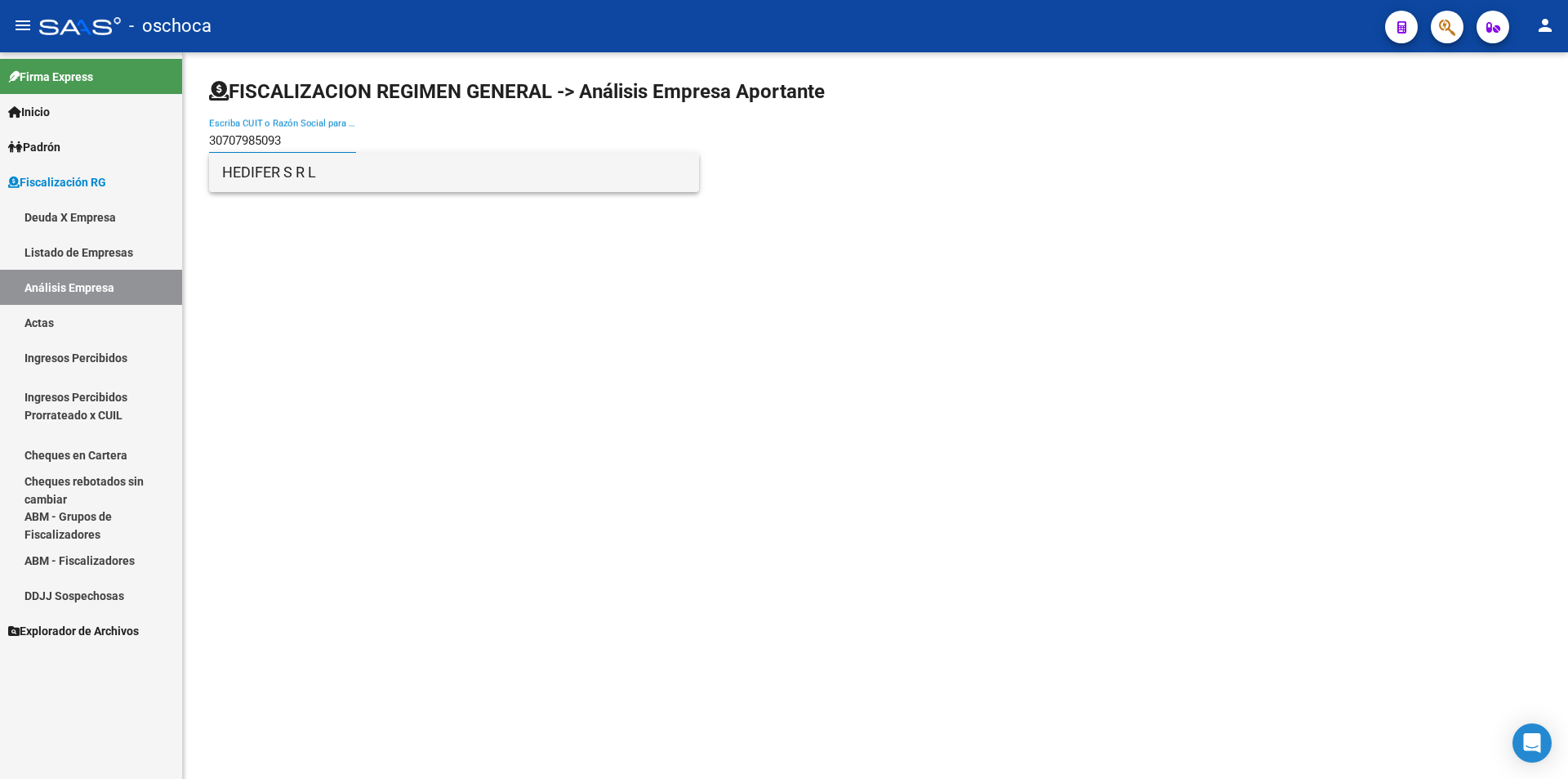
click at [299, 169] on span "HEDIFER S R L" at bounding box center [454, 172] width 464 height 39
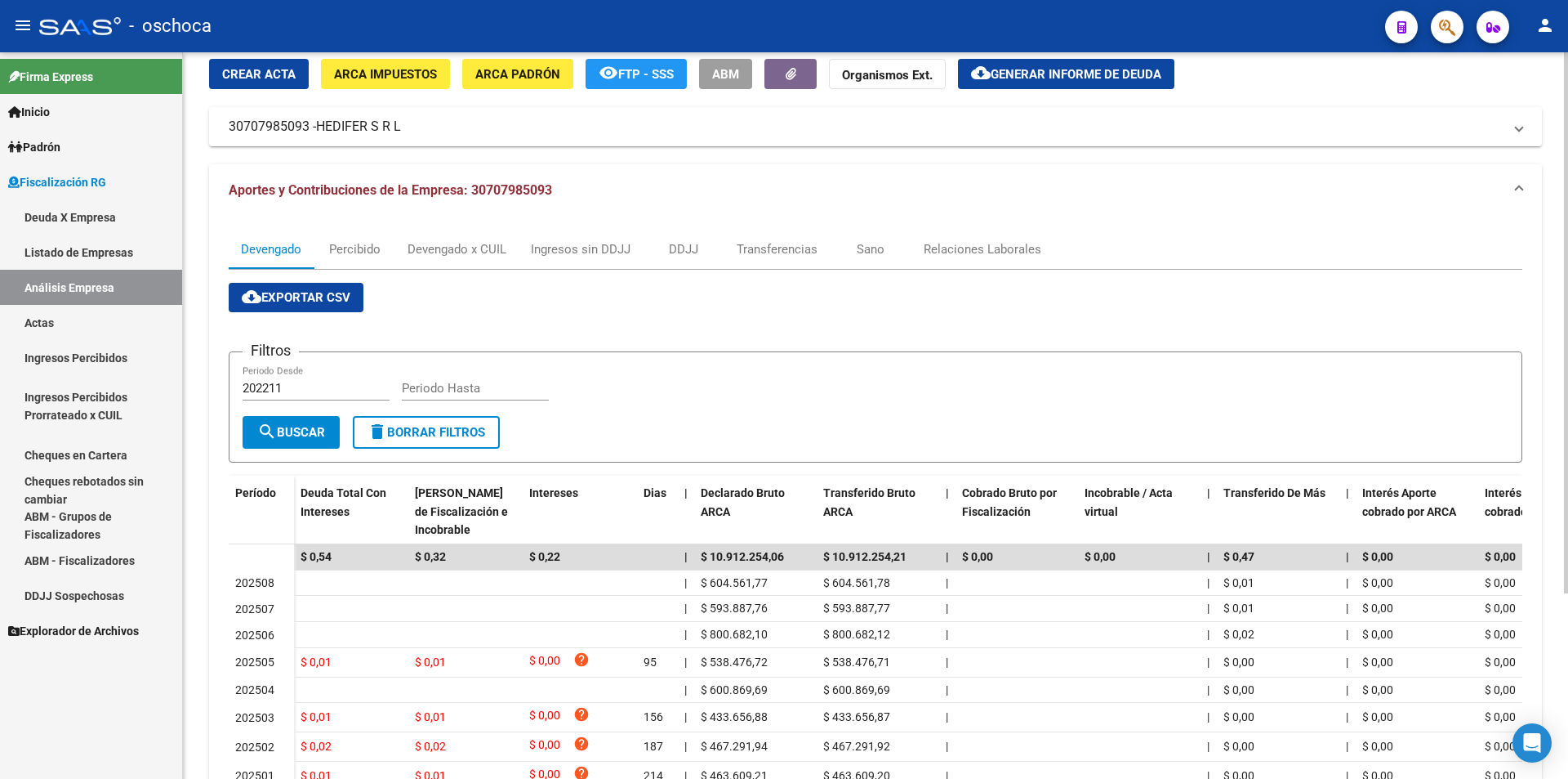
scroll to position [245, 0]
